Goal: Task Accomplishment & Management: Complete application form

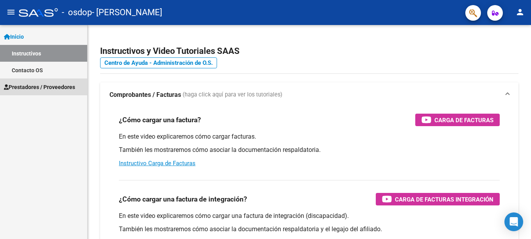
click at [41, 85] on span "Prestadores / Proveedores" at bounding box center [39, 87] width 71 height 9
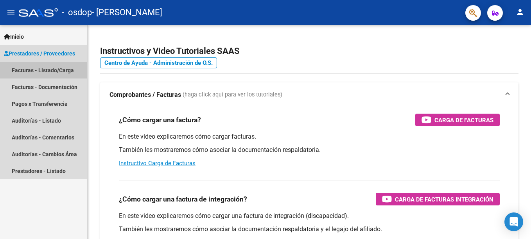
click at [47, 71] on link "Facturas - Listado/Carga" at bounding box center [43, 70] width 87 height 17
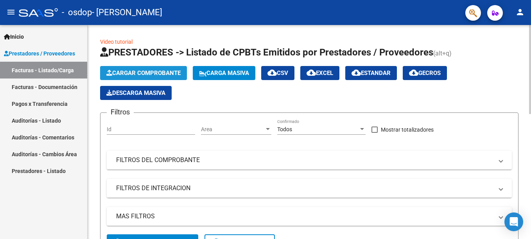
click at [122, 72] on span "Cargar Comprobante" at bounding box center [143, 73] width 74 height 7
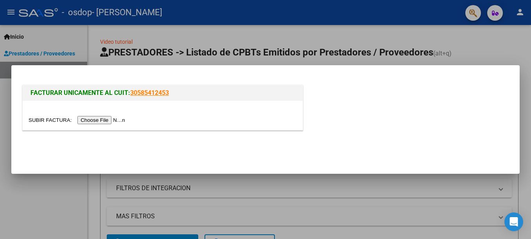
click at [96, 123] on input "file" at bounding box center [78, 120] width 99 height 8
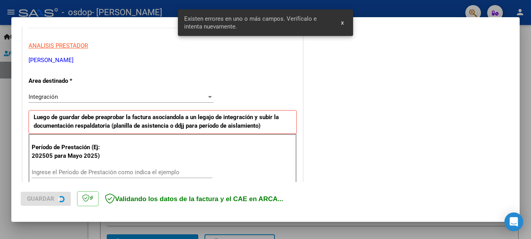
scroll to position [180, 0]
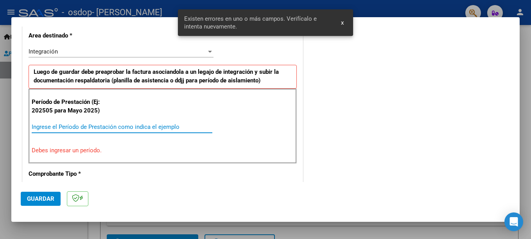
click at [166, 126] on input "Ingrese el Período de Prestación como indica el ejemplo" at bounding box center [122, 126] width 181 height 7
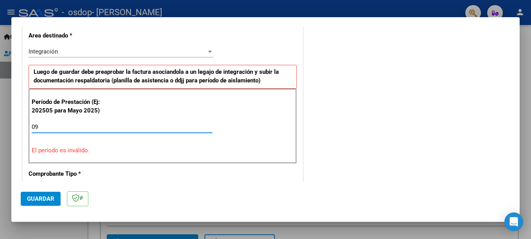
type input "0"
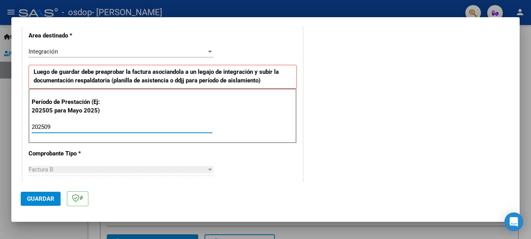
type input "202509"
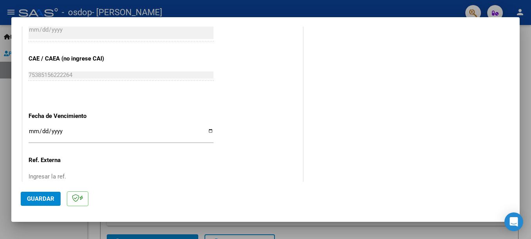
scroll to position [479, 0]
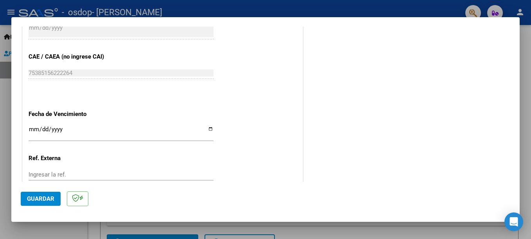
click at [206, 127] on input "Ingresar la fecha" at bounding box center [121, 132] width 185 height 13
type input "[DATE]"
click at [50, 202] on span "Guardar" at bounding box center [40, 198] width 27 height 7
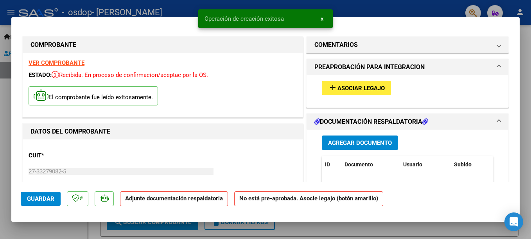
click at [346, 91] on span "Asociar Legajo" at bounding box center [360, 88] width 47 height 7
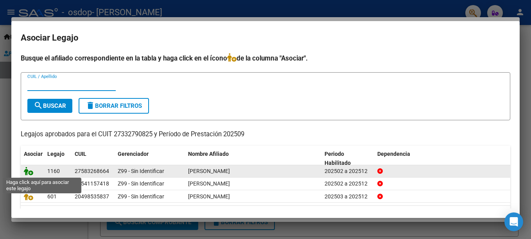
click at [32, 174] on icon at bounding box center [28, 171] width 9 height 9
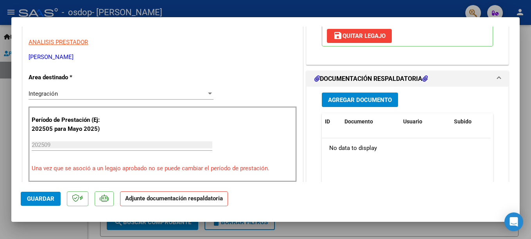
scroll to position [159, 0]
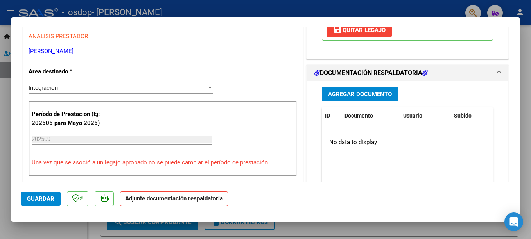
click at [354, 91] on span "Agregar Documento" at bounding box center [360, 94] width 64 height 7
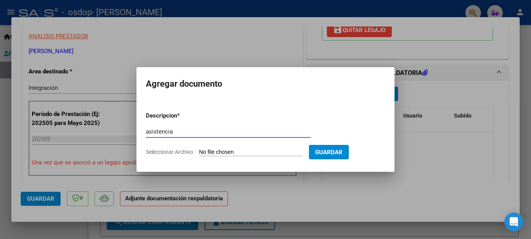
type input "asistencia"
click at [224, 151] on input "Seleccionar Archivo" at bounding box center [251, 152] width 104 height 7
type input "C:\fakepath\[PERSON_NAME] asistencia [DATE].pdf"
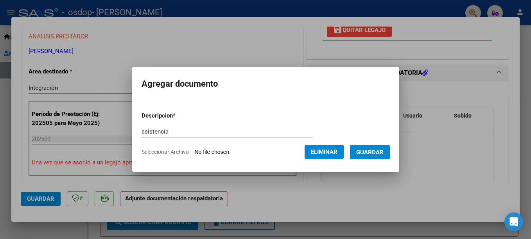
click at [370, 153] on span "Guardar" at bounding box center [369, 152] width 27 height 7
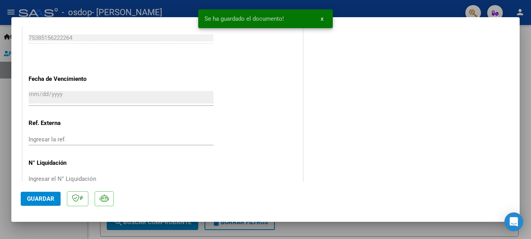
scroll to position [544, 0]
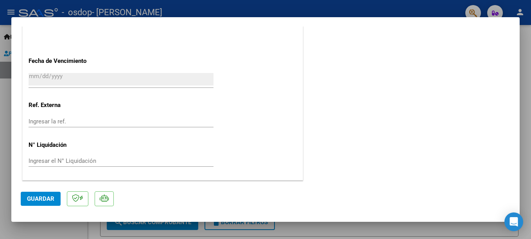
click at [48, 200] on span "Guardar" at bounding box center [40, 198] width 27 height 7
click at [50, 200] on span "Guardar" at bounding box center [40, 198] width 27 height 7
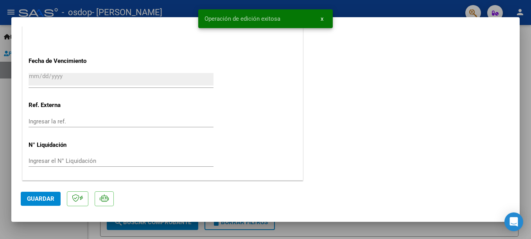
click at [437, 10] on div at bounding box center [265, 119] width 531 height 239
type input "$ 0,00"
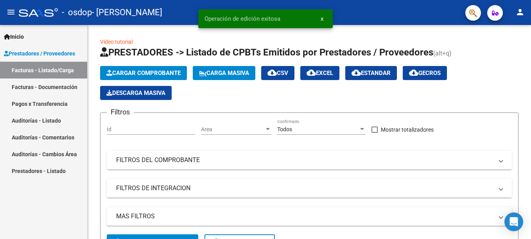
click at [34, 84] on link "Facturas - Documentación" at bounding box center [43, 87] width 87 height 17
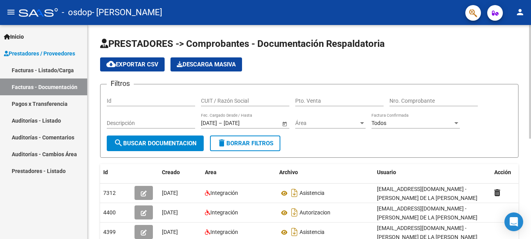
click at [530, 108] on div at bounding box center [530, 82] width 2 height 114
click at [54, 71] on link "Facturas - Listado/Carga" at bounding box center [43, 70] width 87 height 17
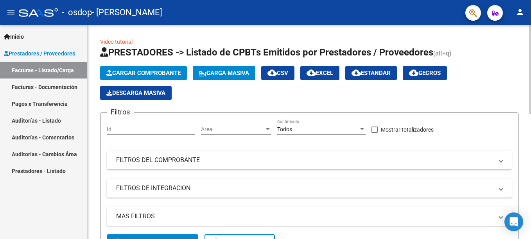
click at [129, 68] on button "Cargar Comprobante" at bounding box center [143, 73] width 87 height 14
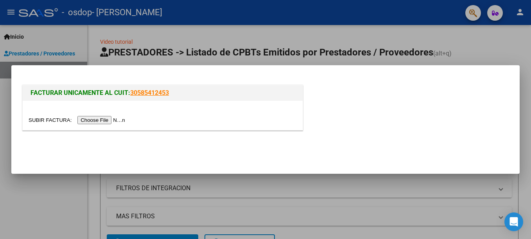
click at [100, 123] on input "file" at bounding box center [78, 120] width 99 height 8
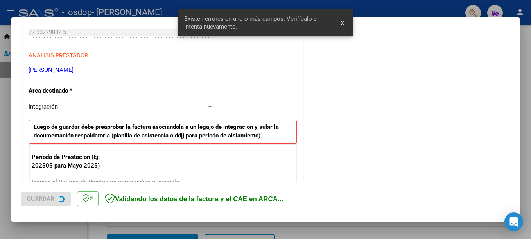
scroll to position [194, 0]
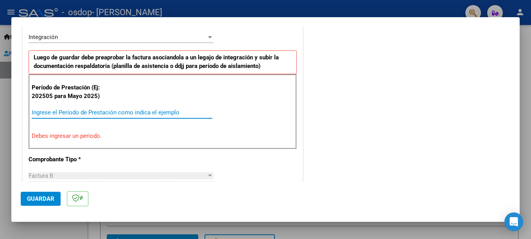
click at [143, 114] on input "Ingrese el Período de Prestación como indica el ejemplo" at bounding box center [122, 112] width 181 height 7
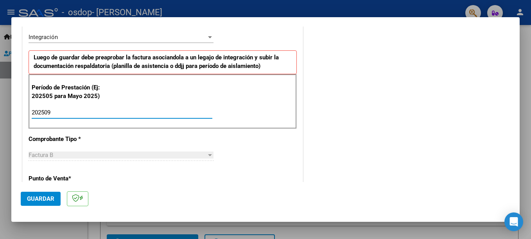
type input "202509"
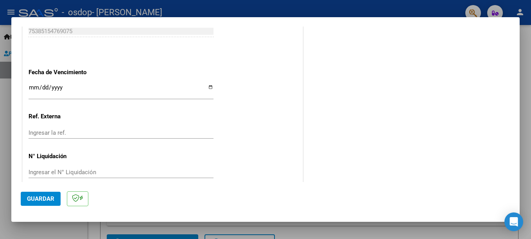
scroll to position [532, 0]
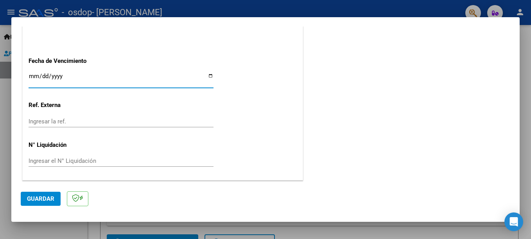
click at [208, 75] on input "Ingresar la fecha" at bounding box center [121, 79] width 185 height 13
type input "[DATE]"
click at [47, 197] on span "Guardar" at bounding box center [40, 198] width 27 height 7
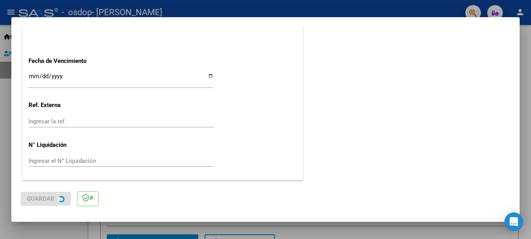
scroll to position [0, 0]
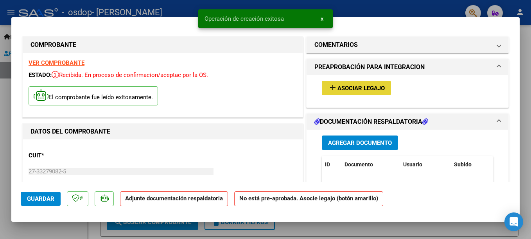
click at [333, 83] on mat-icon "add" at bounding box center [332, 87] width 9 height 9
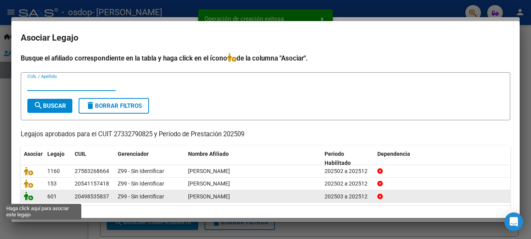
click at [30, 199] on icon at bounding box center [28, 196] width 9 height 9
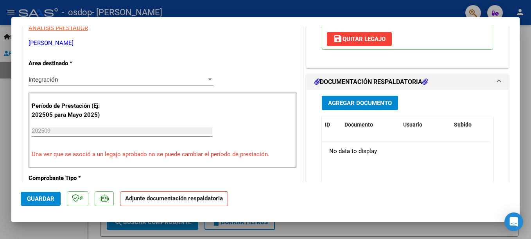
scroll to position [163, 0]
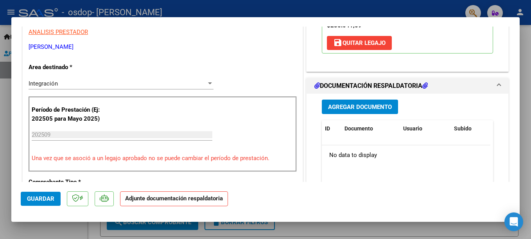
click at [367, 106] on span "Agregar Documento" at bounding box center [360, 107] width 64 height 7
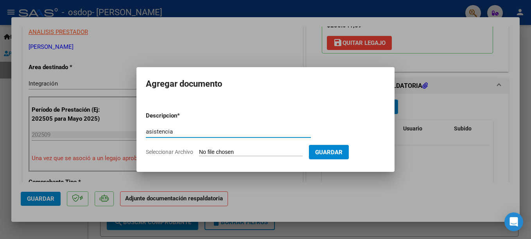
type input "asistencia"
click at [206, 152] on input "Seleccionar Archivo" at bounding box center [251, 152] width 104 height 7
type input "C:\fakepath\[PERSON_NAME] asistencia psp [DATE].pdf"
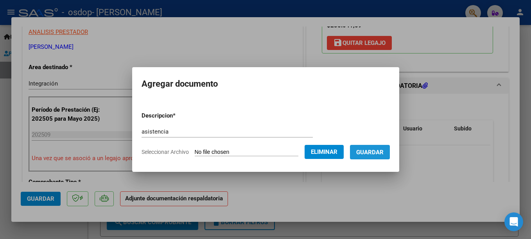
click at [372, 152] on span "Guardar" at bounding box center [369, 152] width 27 height 7
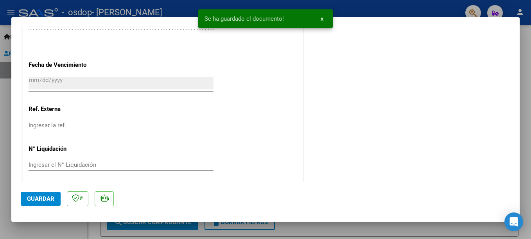
scroll to position [544, 0]
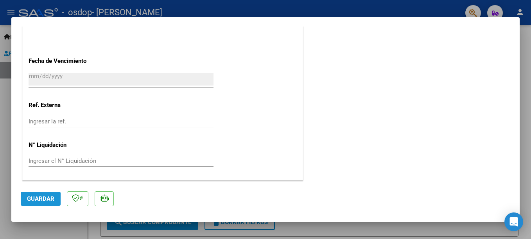
click at [52, 197] on span "Guardar" at bounding box center [40, 198] width 27 height 7
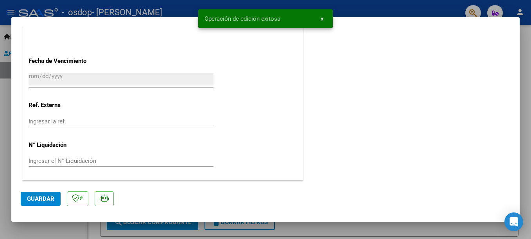
click at [380, 4] on div at bounding box center [265, 119] width 531 height 239
type input "$ 0,00"
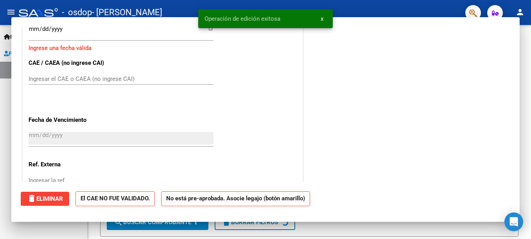
scroll to position [0, 0]
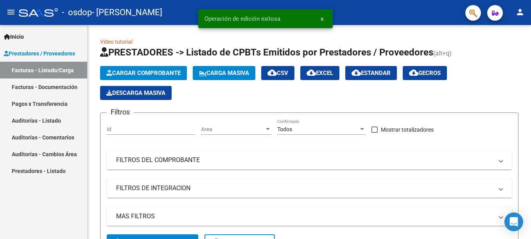
click at [47, 86] on link "Facturas - Documentación" at bounding box center [43, 87] width 87 height 17
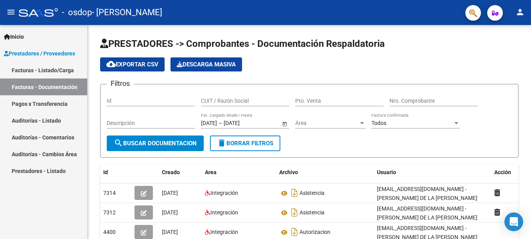
drag, startPoint x: 528, startPoint y: 76, endPoint x: 532, endPoint y: 144, distance: 68.1
click at [530, 144] on html "menu - osdop - [PERSON_NAME] DE LA PAZ person Inicio Instructivos Contacto OS P…" at bounding box center [265, 119] width 531 height 239
click at [530, 48] on div at bounding box center [530, 82] width 2 height 114
